Goal: Find specific page/section: Find specific page/section

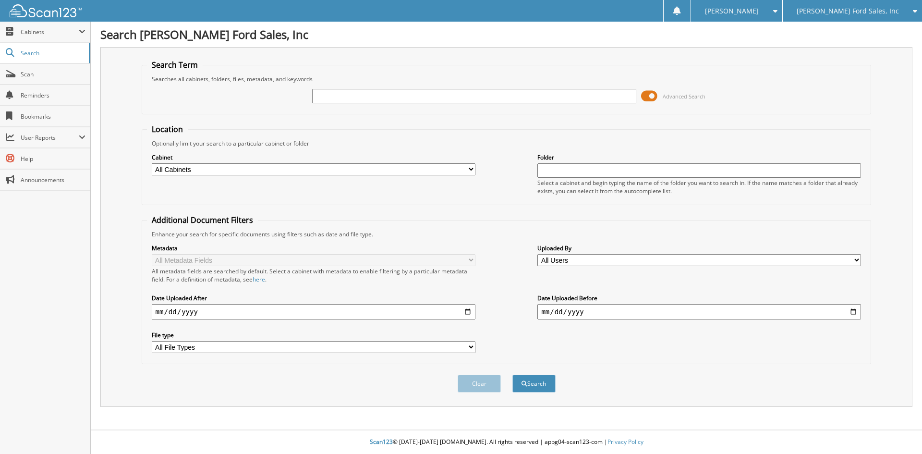
drag, startPoint x: 851, startPoint y: 10, endPoint x: 874, endPoint y: 38, distance: 36.6
click at [853, 12] on span "[PERSON_NAME] Ford Sales, Inc" at bounding box center [848, 11] width 102 height 6
click at [860, 29] on link "[PERSON_NAME] Kia" at bounding box center [852, 30] width 139 height 17
type input "12377a"
click at [513, 375] on button "Search" at bounding box center [534, 384] width 43 height 18
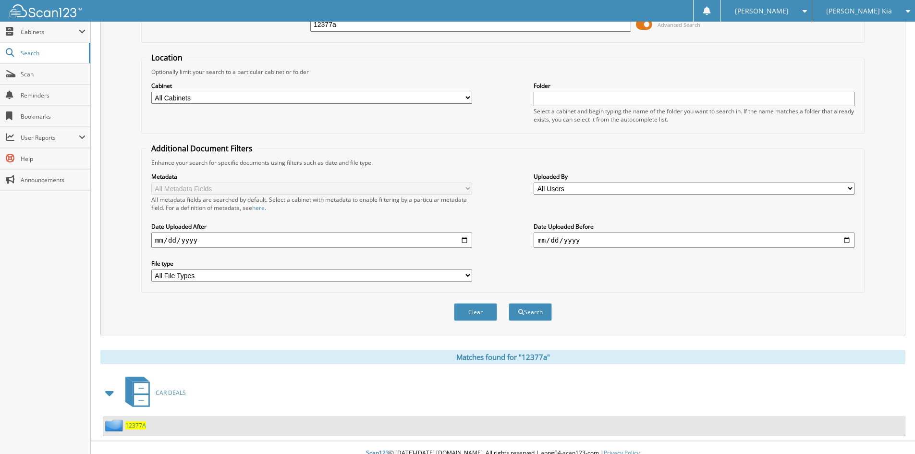
scroll to position [83, 0]
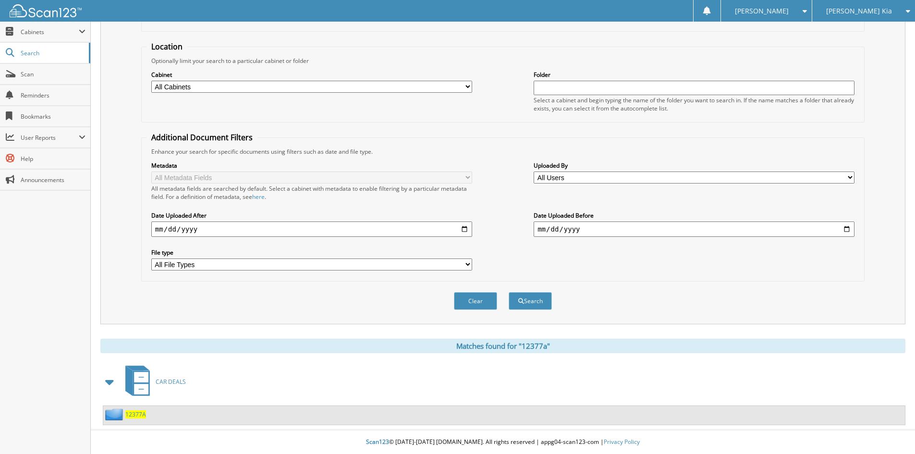
click at [134, 416] on span "12377A" at bounding box center [135, 414] width 21 height 8
